Goal: Information Seeking & Learning: Find specific fact

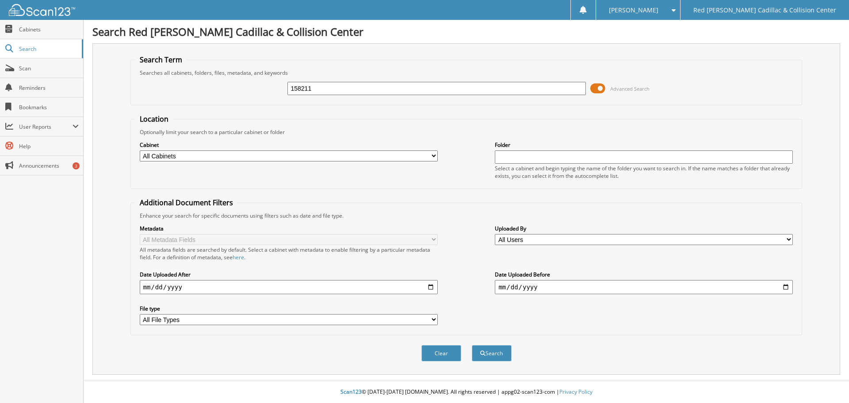
type input "158211"
click at [472, 345] on button "Search" at bounding box center [492, 353] width 40 height 16
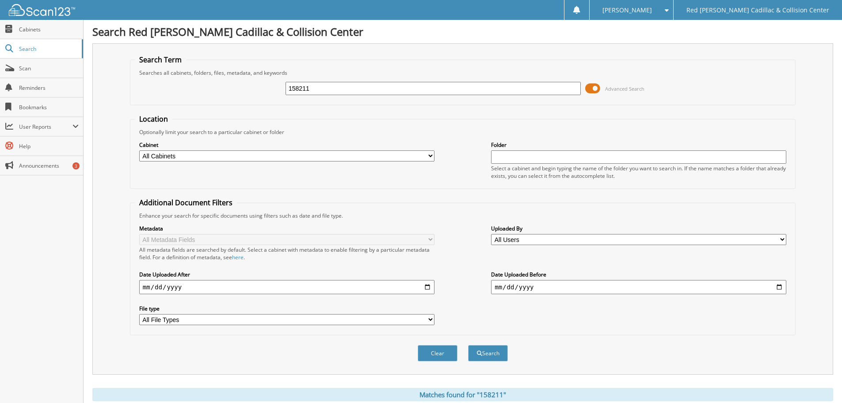
click at [314, 91] on input "158211" at bounding box center [433, 88] width 295 height 13
type input "158150"
click at [468, 345] on button "Search" at bounding box center [488, 353] width 40 height 16
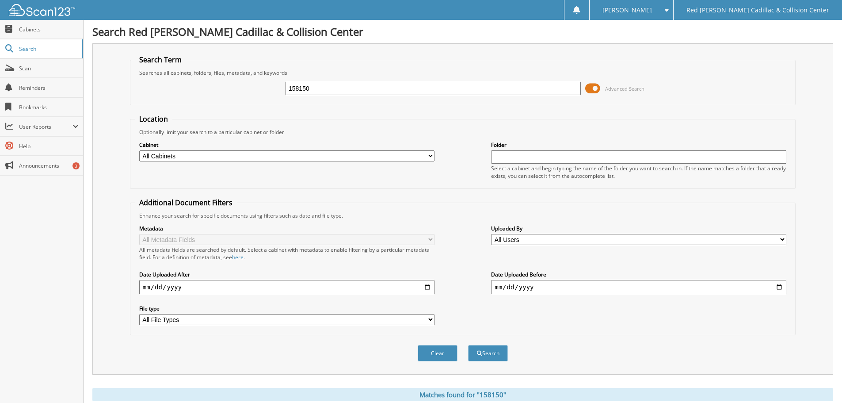
click at [352, 92] on input "158150" at bounding box center [433, 88] width 295 height 13
type input "[PERSON_NAME]"
click at [468, 345] on button "Search" at bounding box center [488, 353] width 40 height 16
click at [374, 91] on input "MOORE" at bounding box center [433, 88] width 295 height 13
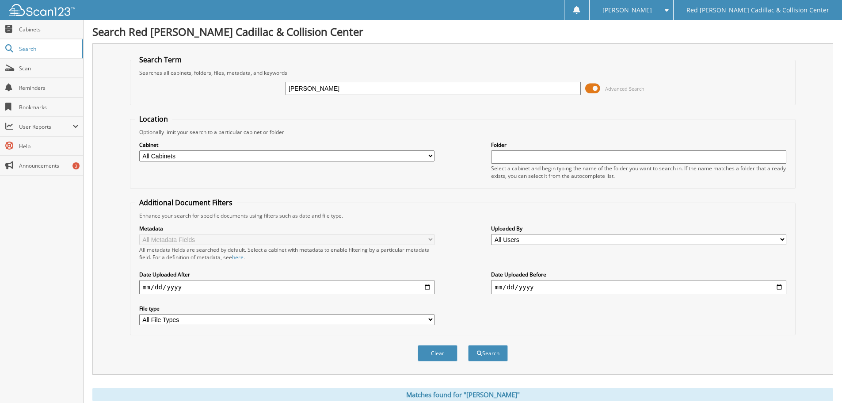
click at [374, 91] on input "MOORE" at bounding box center [433, 88] width 295 height 13
paste input "[US_VEHICLE_IDENTIFICATION_NUMBER]"
type input "[US_VEHICLE_IDENTIFICATION_NUMBER]"
click at [490, 353] on button "Search" at bounding box center [488, 353] width 40 height 16
